Goal: Navigation & Orientation: Find specific page/section

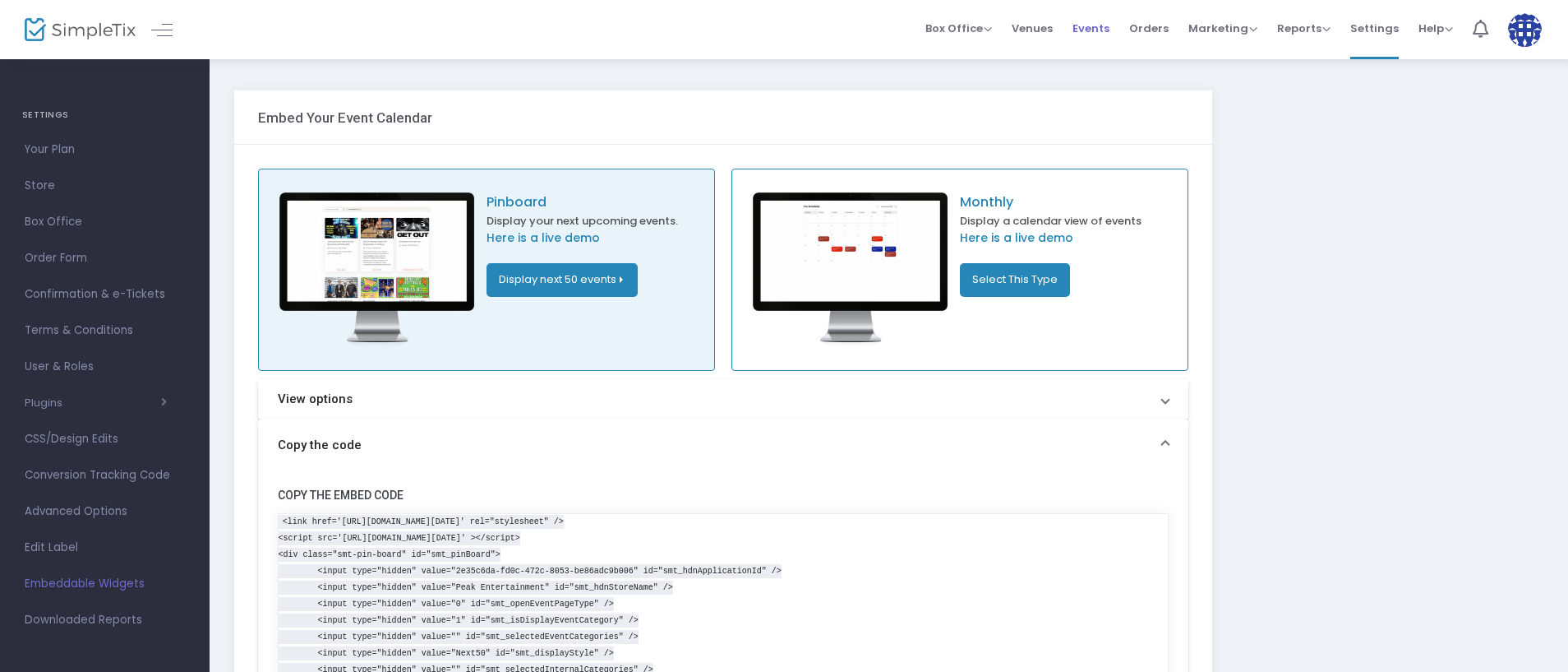
click at [1094, 31] on span "Events" at bounding box center [1091, 28] width 37 height 42
